Goal: Task Accomplishment & Management: Use online tool/utility

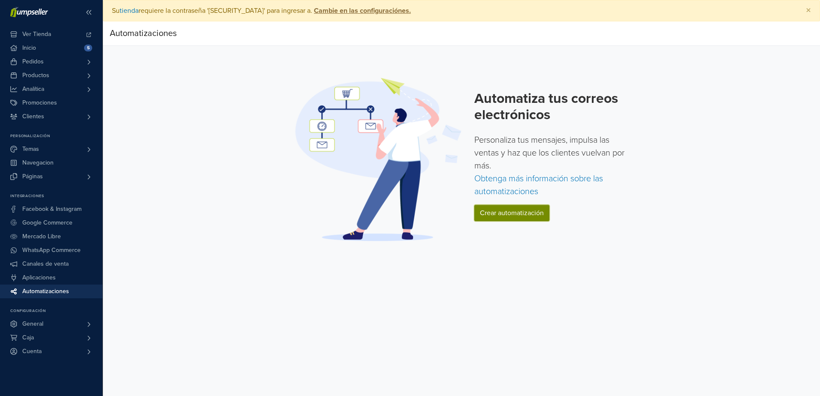
click at [506, 212] on link "Crear automatización" at bounding box center [511, 213] width 75 height 16
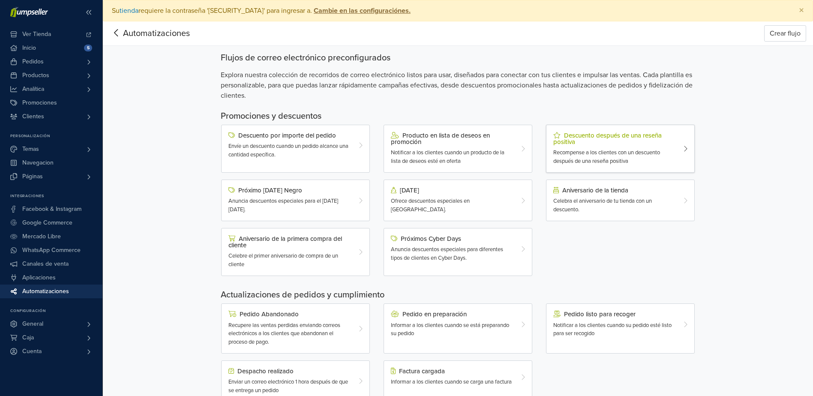
click at [683, 148] on div at bounding box center [688, 148] width 12 height 33
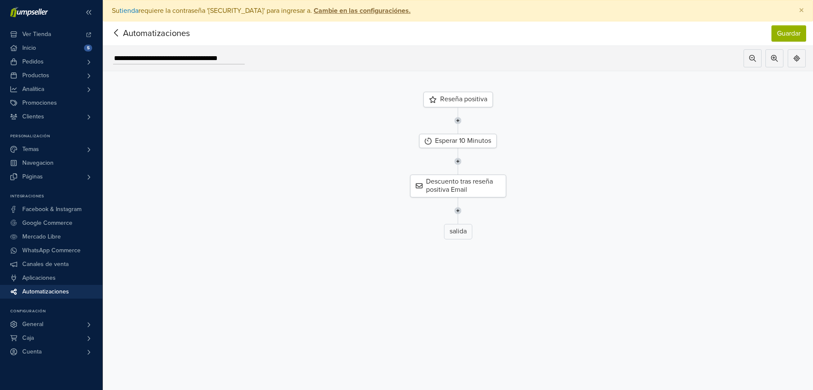
click at [460, 118] on img at bounding box center [458, 120] width 7 height 27
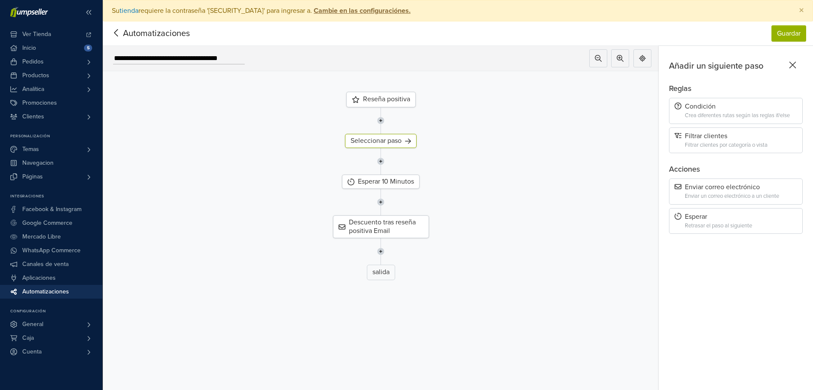
click at [798, 60] on icon at bounding box center [792, 65] width 13 height 11
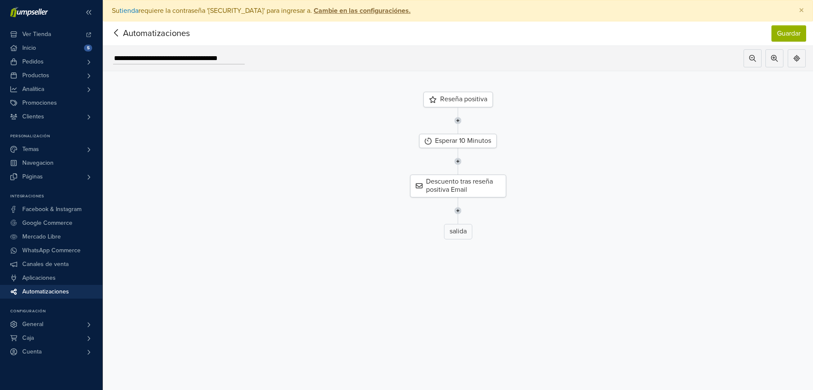
click at [114, 30] on icon at bounding box center [116, 32] width 13 height 11
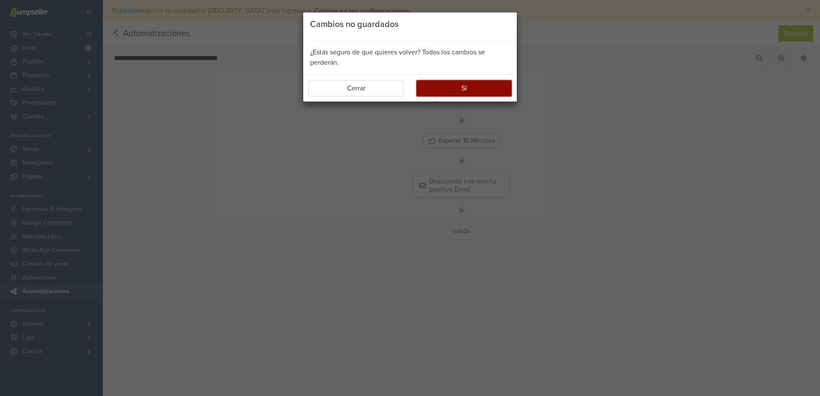
click at [460, 85] on button "Sí" at bounding box center [463, 88] width 95 height 16
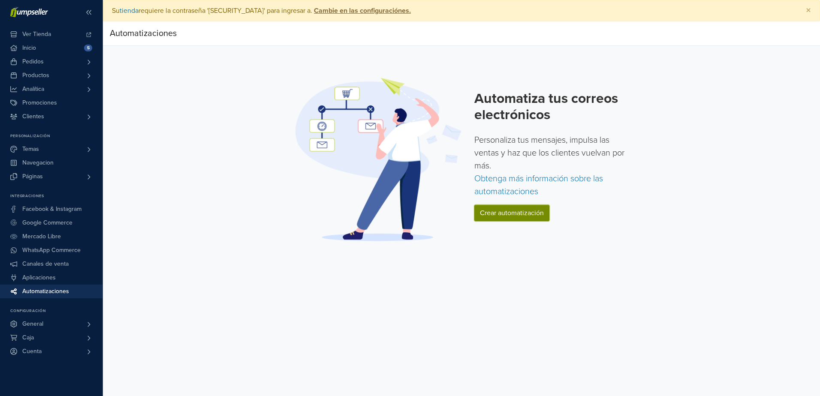
click at [500, 213] on link "Crear automatización" at bounding box center [511, 213] width 75 height 16
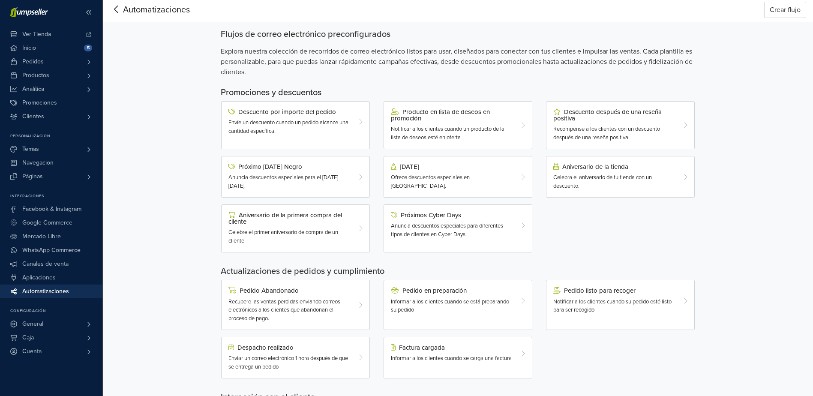
scroll to position [2, 0]
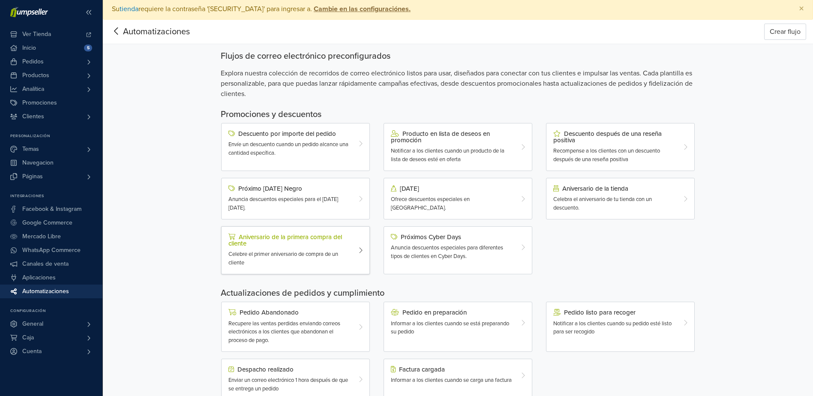
click at [299, 238] on div "Aniversario de la primera compra del cliente" at bounding box center [290, 240] width 122 height 13
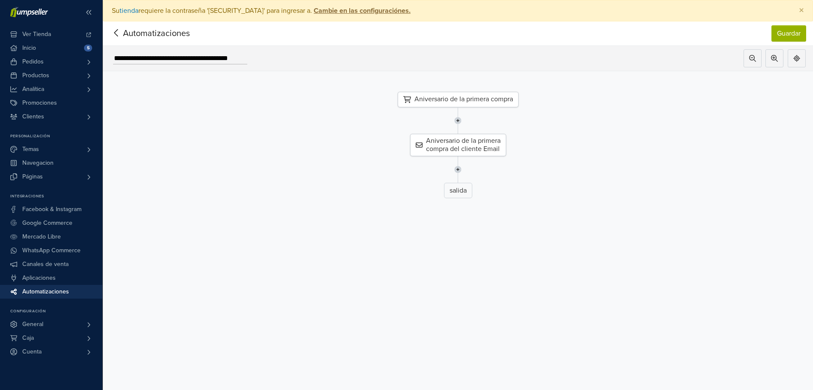
click at [116, 31] on icon at bounding box center [116, 32] width 4 height 7
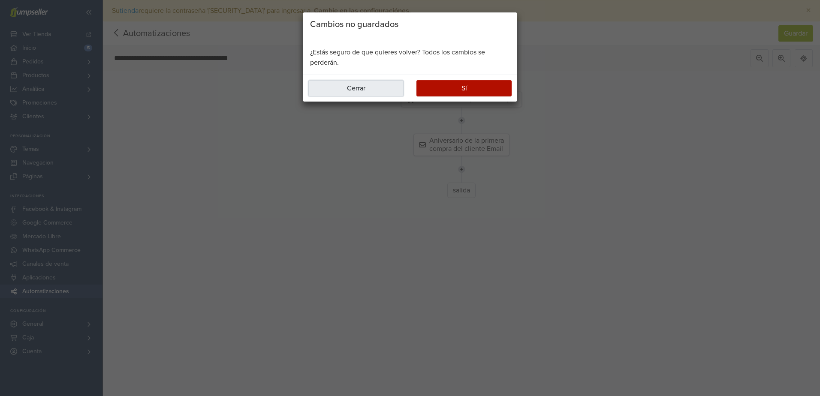
click at [365, 85] on button "Cerrar" at bounding box center [355, 88] width 95 height 16
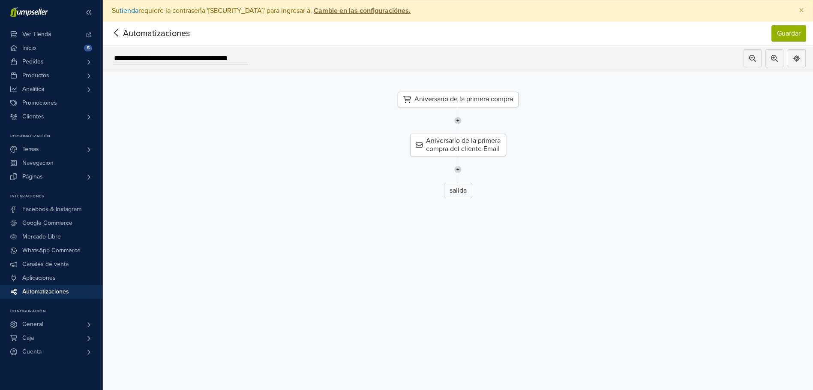
click at [116, 33] on icon at bounding box center [116, 32] width 13 height 11
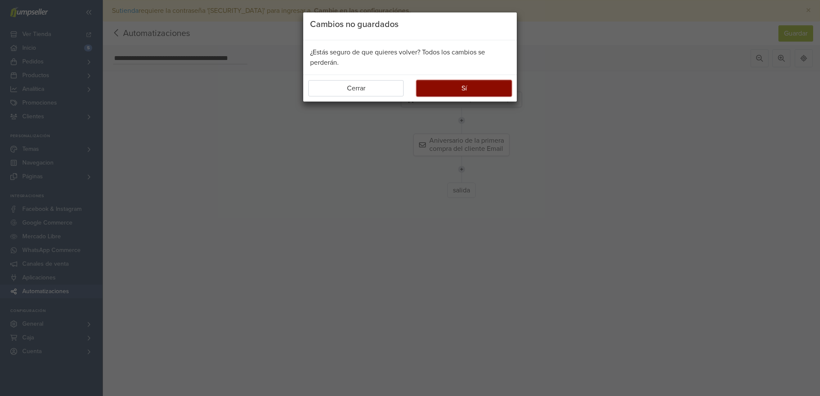
click at [470, 87] on button "Sí" at bounding box center [463, 88] width 95 height 16
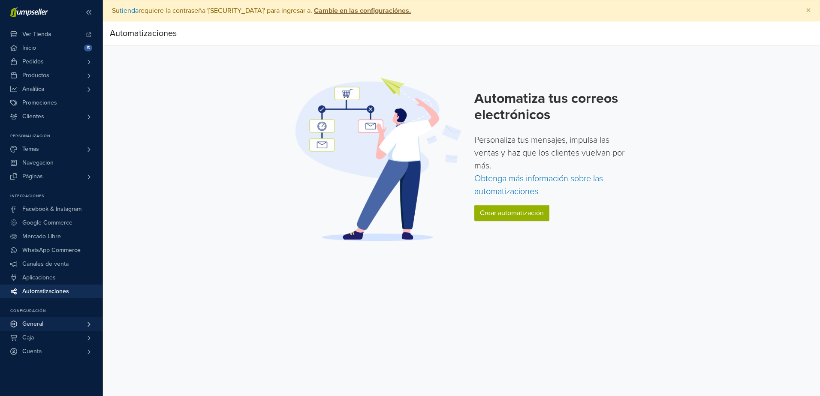
click at [41, 328] on span "General" at bounding box center [32, 324] width 21 height 14
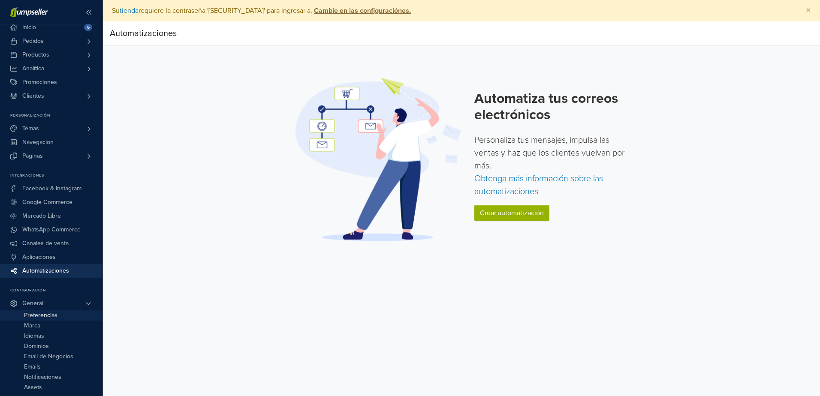
click at [43, 313] on span "Preferencias" at bounding box center [40, 315] width 33 height 10
